Goal: Navigation & Orientation: Find specific page/section

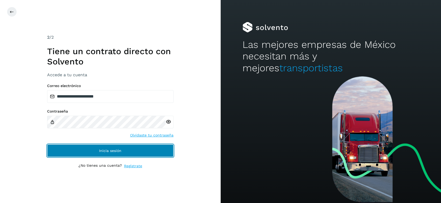
click at [110, 149] on span "Inicia sesión" at bounding box center [110, 151] width 22 height 4
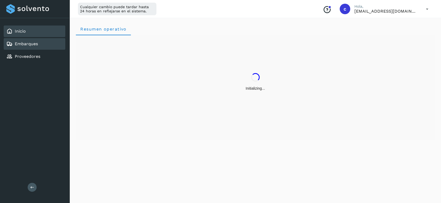
click at [34, 42] on link "Embarques" at bounding box center [26, 43] width 23 height 5
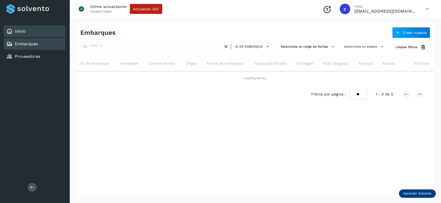
click at [19, 33] on link "Inicio" at bounding box center [20, 31] width 11 height 5
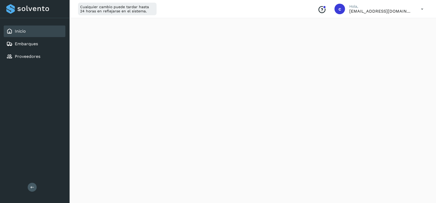
scroll to position [602, 0]
